Goal: Check status: Check status

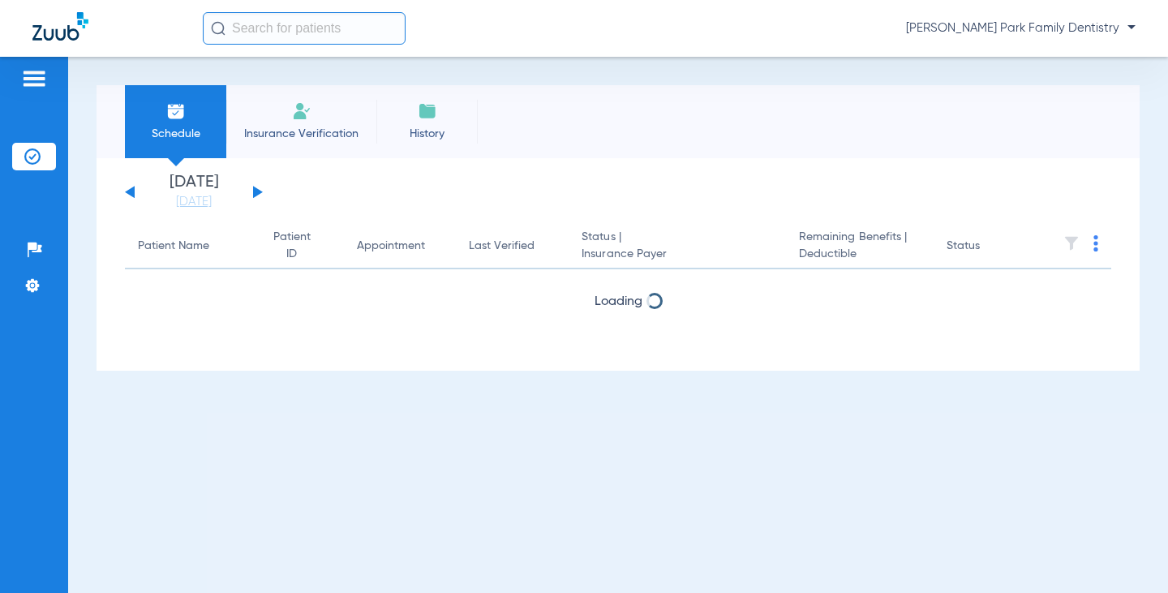
click at [254, 184] on div "[DATE] [DATE] [DATE] [DATE] [DATE] [DATE] [DATE] [DATE] [DATE] [DATE] [DATE] [D…" at bounding box center [194, 192] width 138 height 36
click at [259, 192] on button at bounding box center [258, 192] width 10 height 12
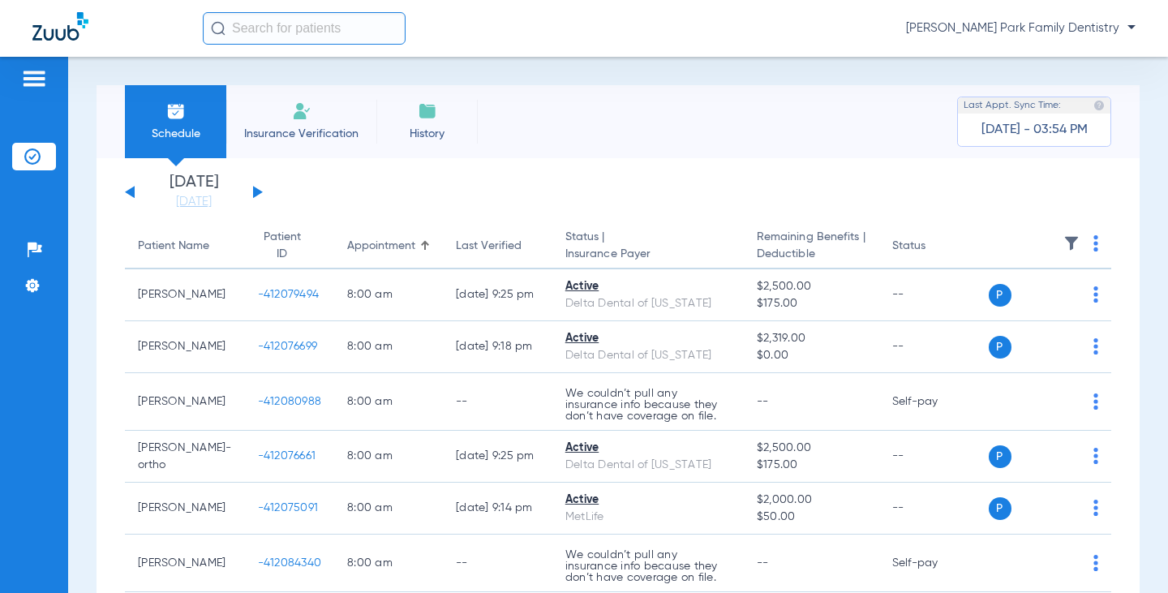
click at [255, 188] on button at bounding box center [258, 192] width 10 height 12
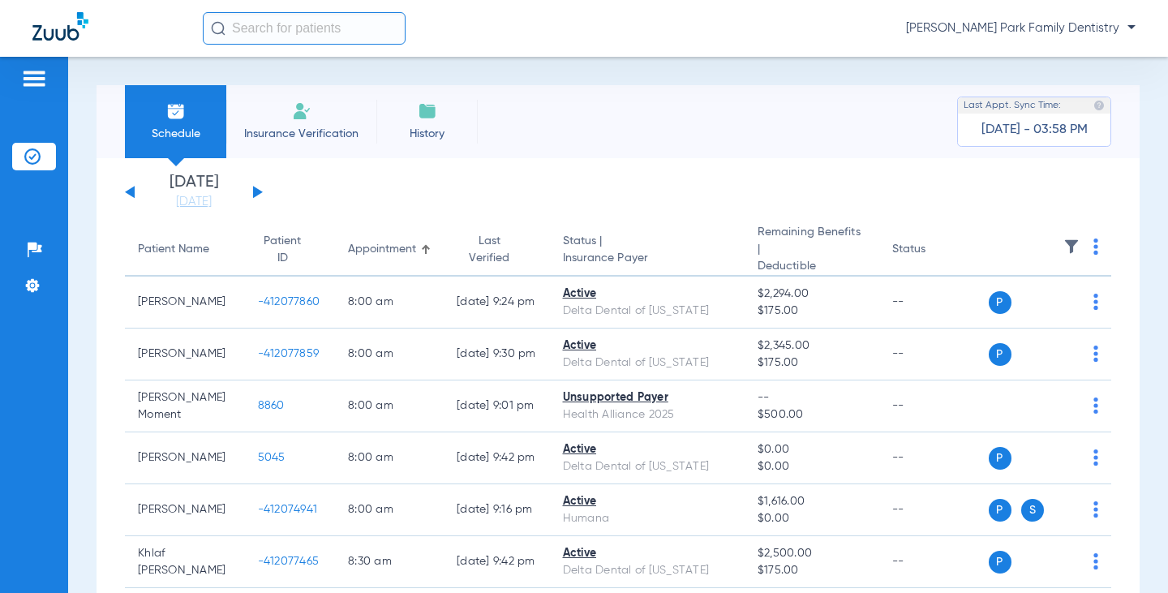
click at [130, 195] on button at bounding box center [130, 192] width 10 height 12
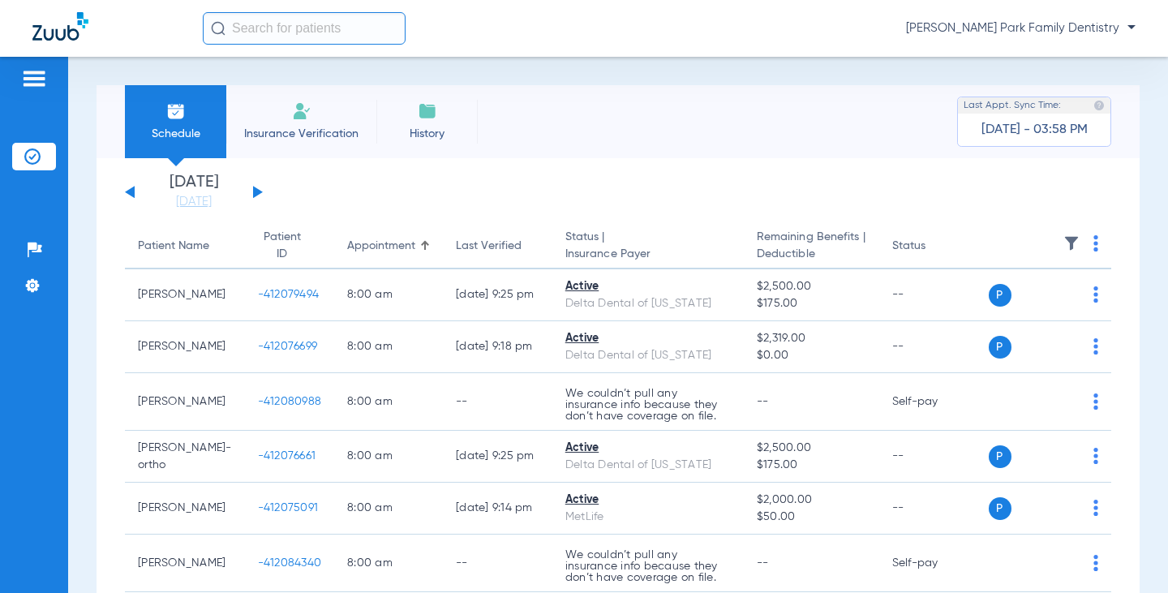
click at [129, 189] on div "[DATE] [DATE] [DATE] [DATE] [DATE] [DATE] [DATE] [DATE] [DATE] [DATE] [DATE] [D…" at bounding box center [194, 192] width 138 height 36
click at [136, 189] on div "[DATE] [DATE] [DATE] [DATE] [DATE] [DATE] [DATE] [DATE] [DATE] [DATE] [DATE] [D…" at bounding box center [194, 192] width 138 height 36
click at [135, 189] on div "[DATE] [DATE] [DATE] [DATE] [DATE] [DATE] [DATE] [DATE] [DATE] [DATE] [DATE] [D…" at bounding box center [194, 192] width 138 height 36
click at [133, 189] on button at bounding box center [130, 192] width 10 height 12
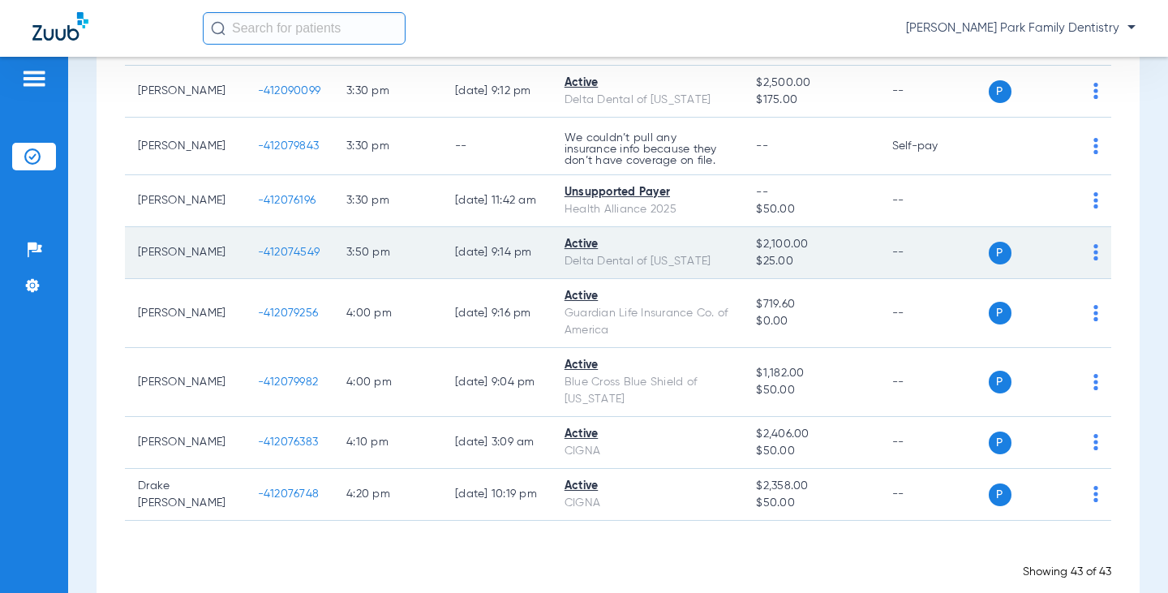
scroll to position [2223, 0]
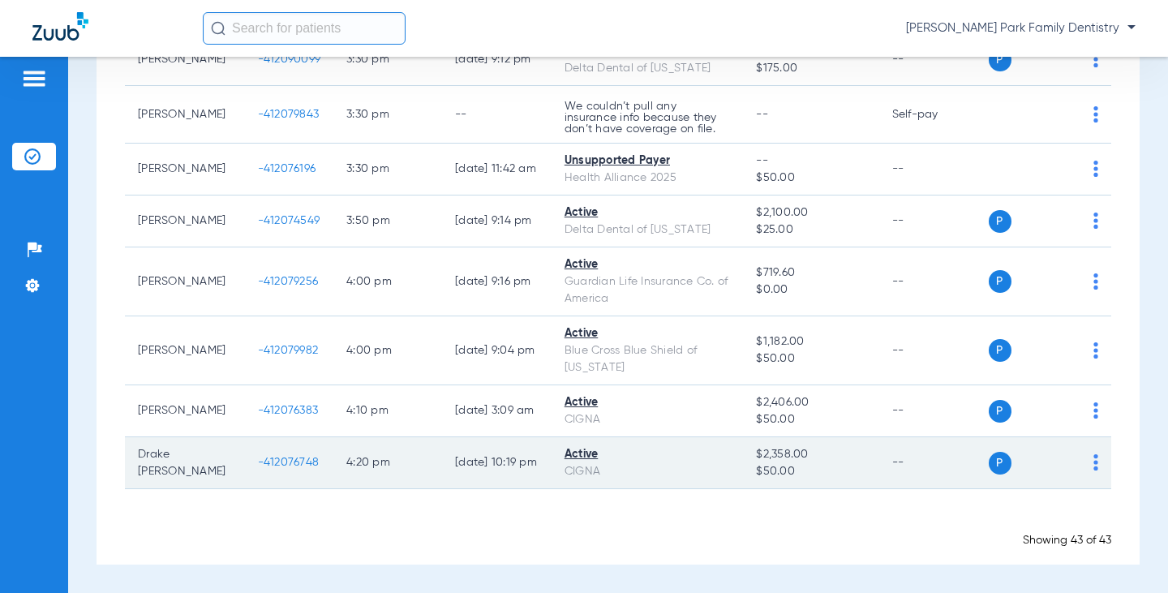
click at [282, 462] on span "-412076748" at bounding box center [289, 461] width 62 height 11
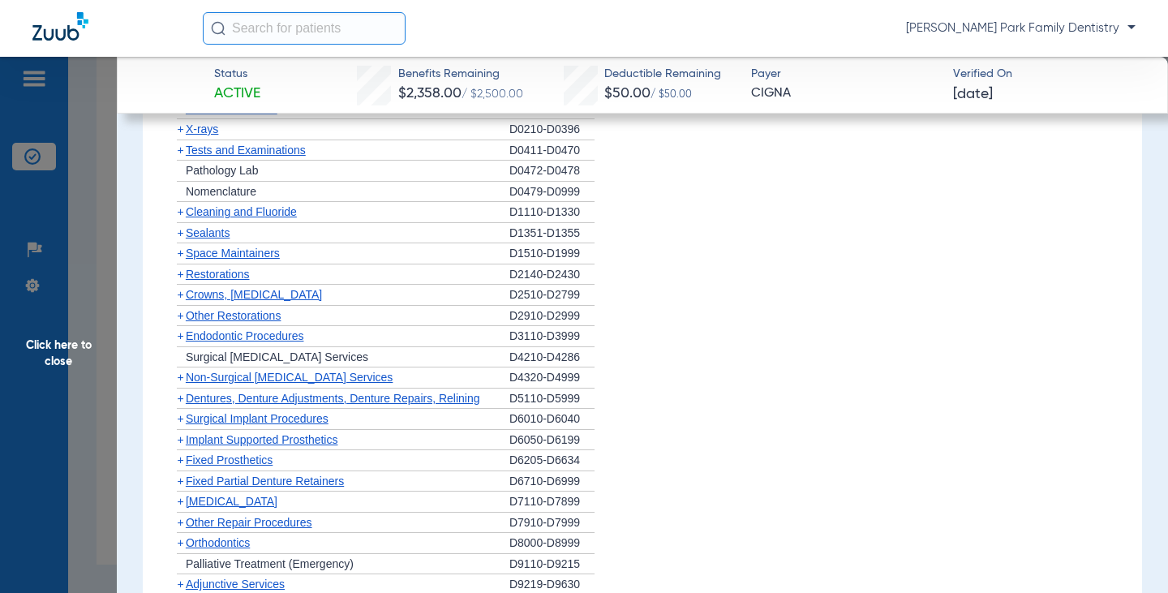
scroll to position [1054, 0]
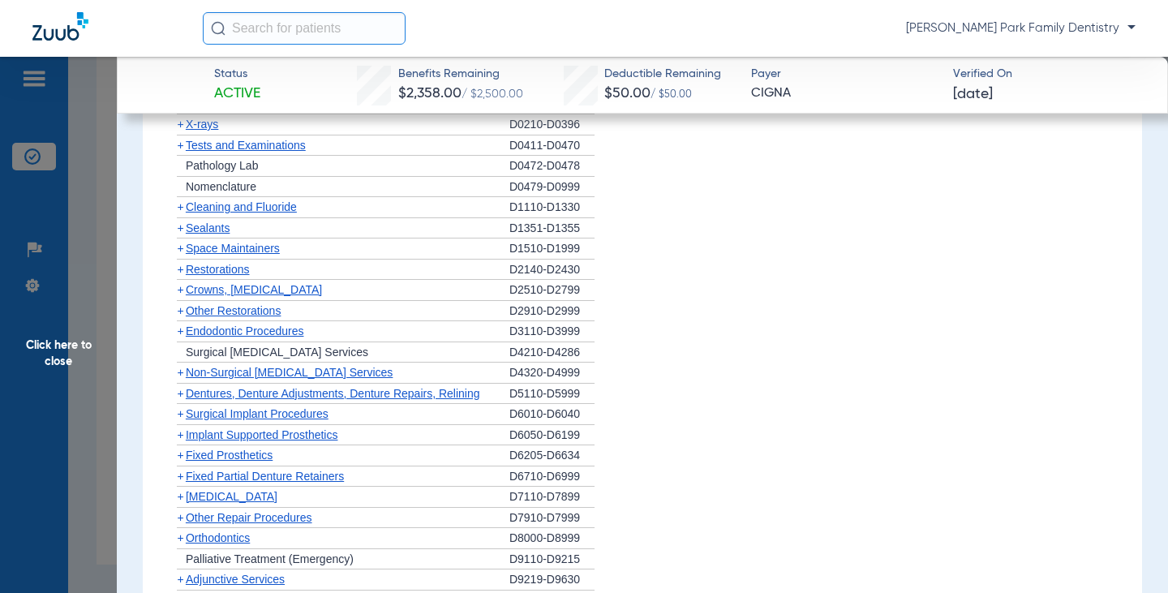
click at [204, 226] on span "Sealants" at bounding box center [208, 227] width 44 height 13
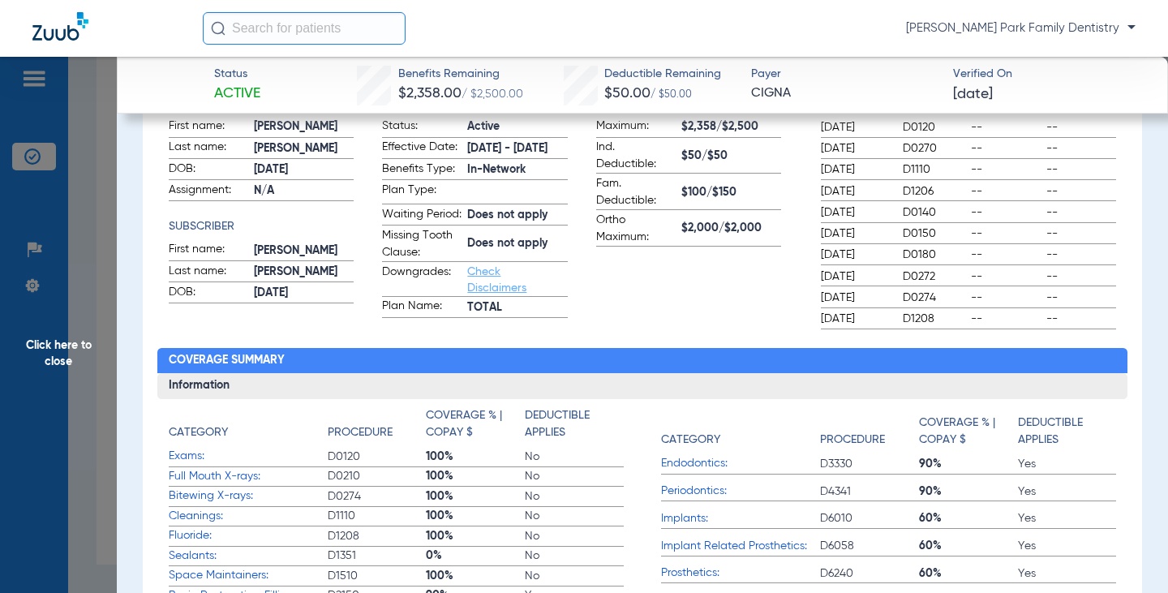
scroll to position [243, 0]
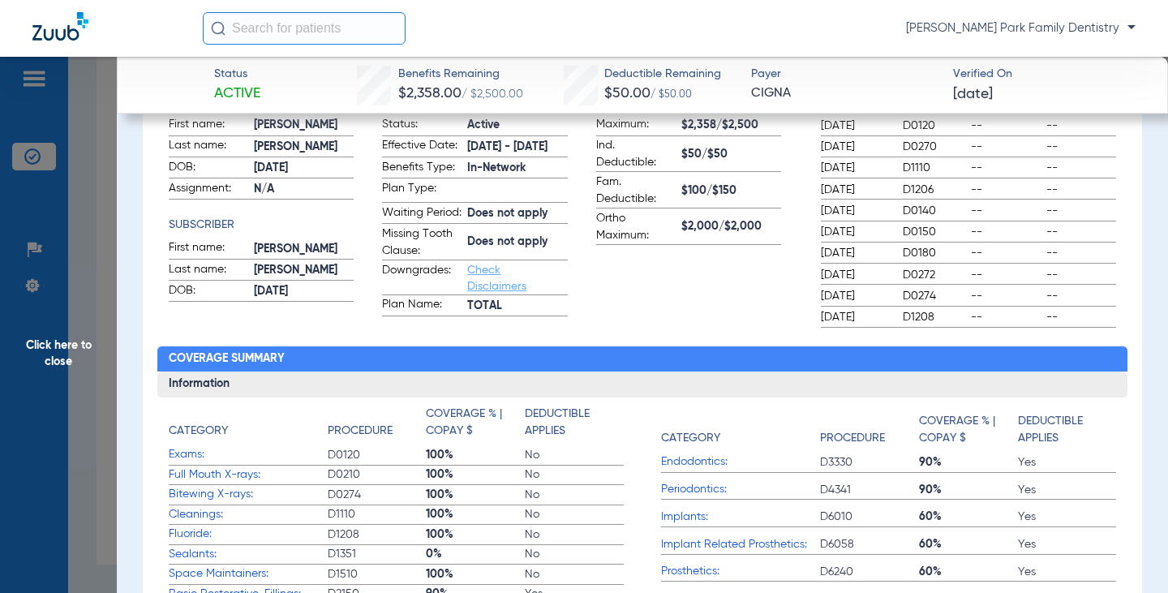
click at [40, 359] on span "Click here to close" at bounding box center [58, 353] width 117 height 593
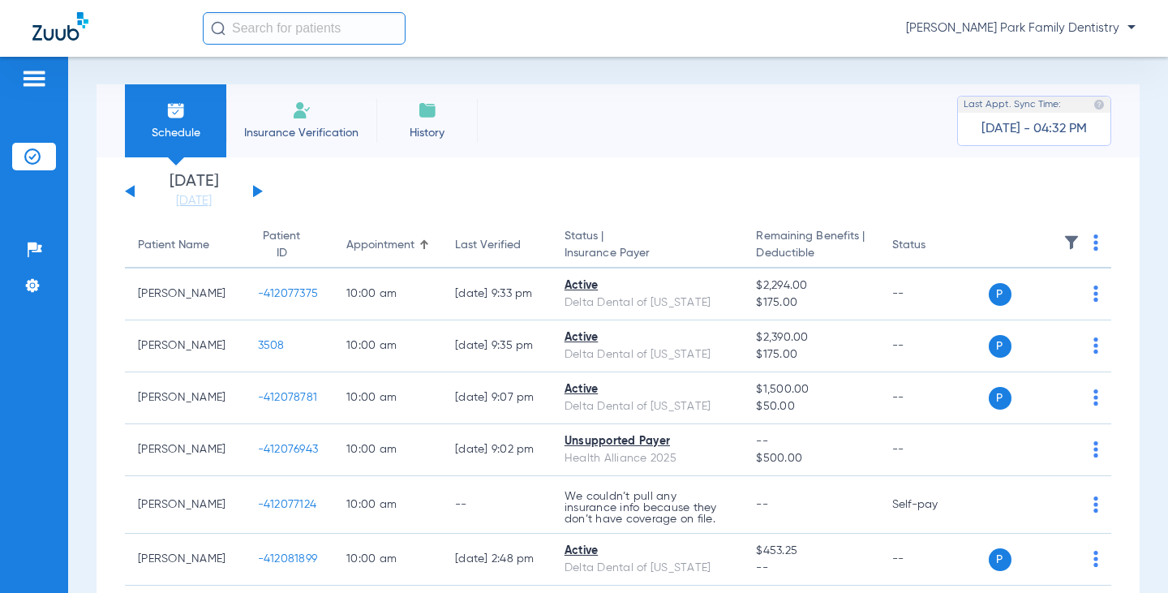
scroll to position [0, 0]
